Goal: Download file/media

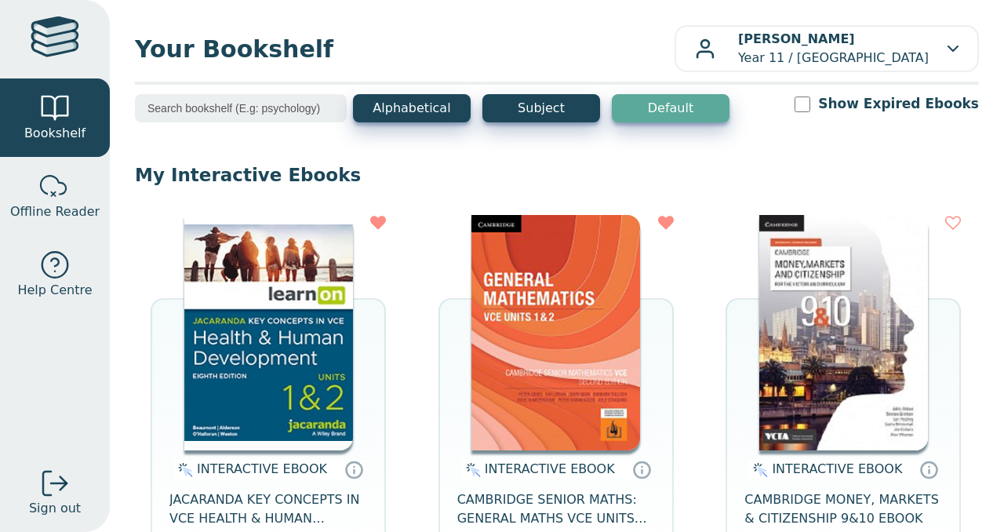
click at [336, 372] on img at bounding box center [268, 332] width 169 height 235
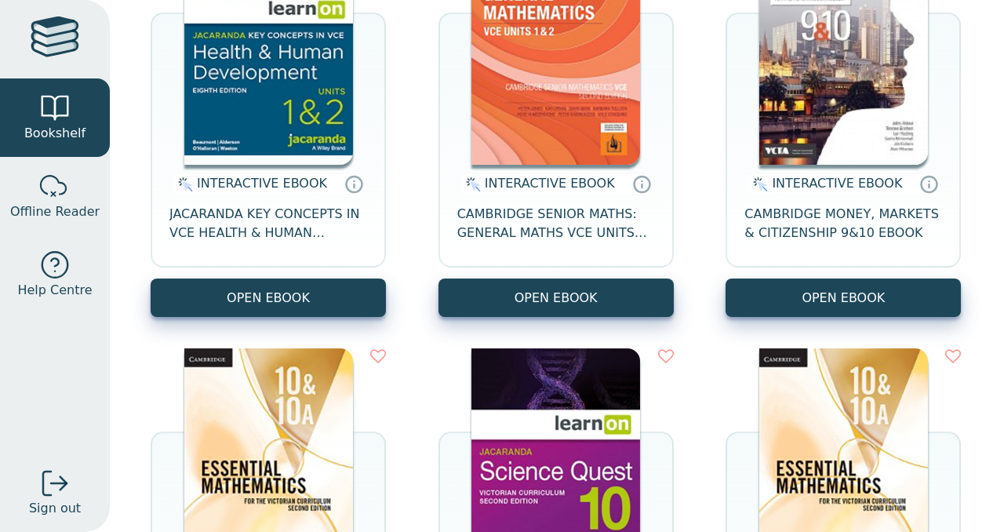
scroll to position [310, 0]
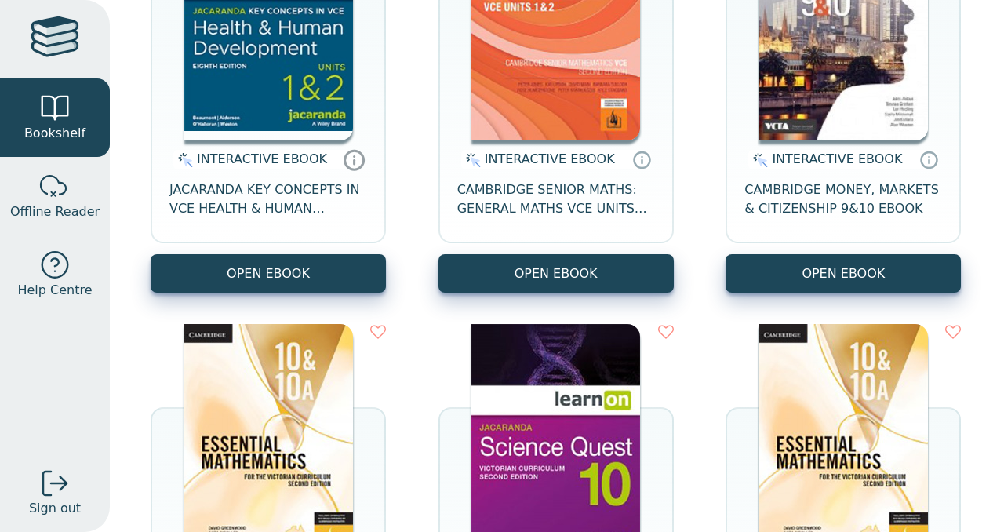
click at [348, 159] on icon at bounding box center [355, 159] width 24 height 23
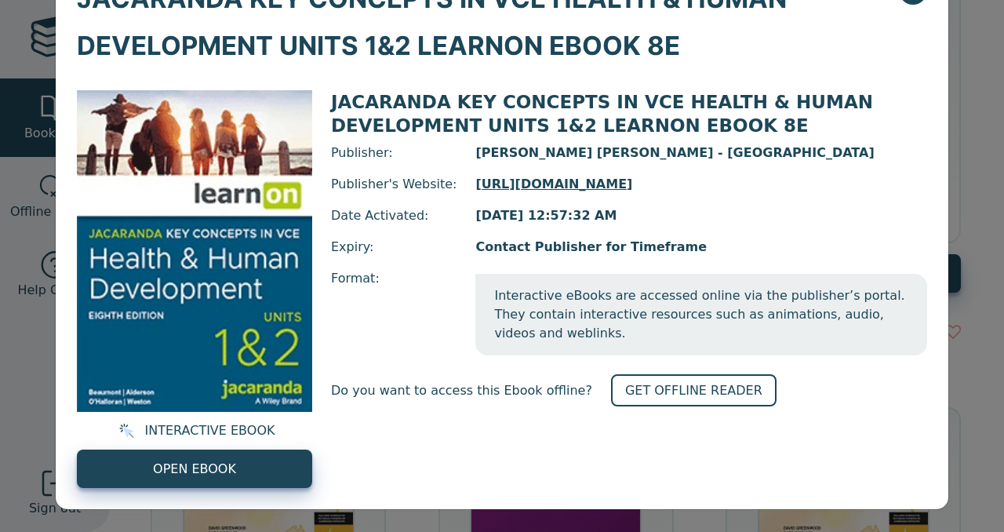
scroll to position [67, 0]
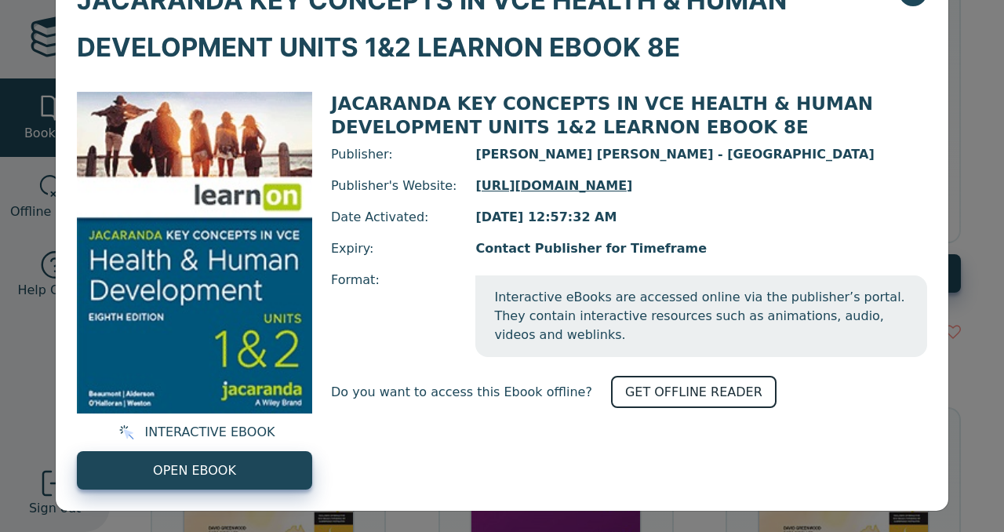
click at [643, 391] on link "GET OFFLINE READER" at bounding box center [693, 392] width 165 height 32
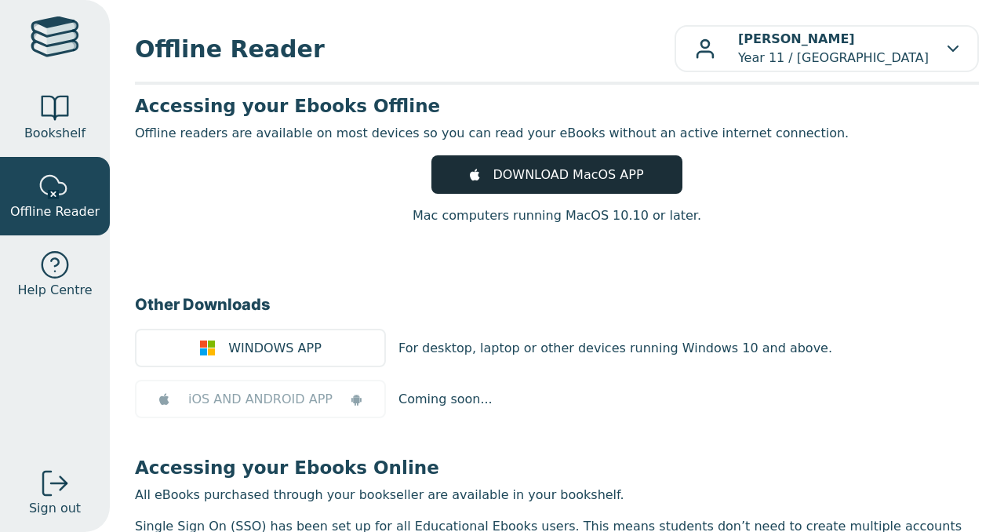
click at [609, 185] on link "DOWNLOAD MacOS APP" at bounding box center [556, 174] width 251 height 38
